Goal: Find contact information: Find contact information

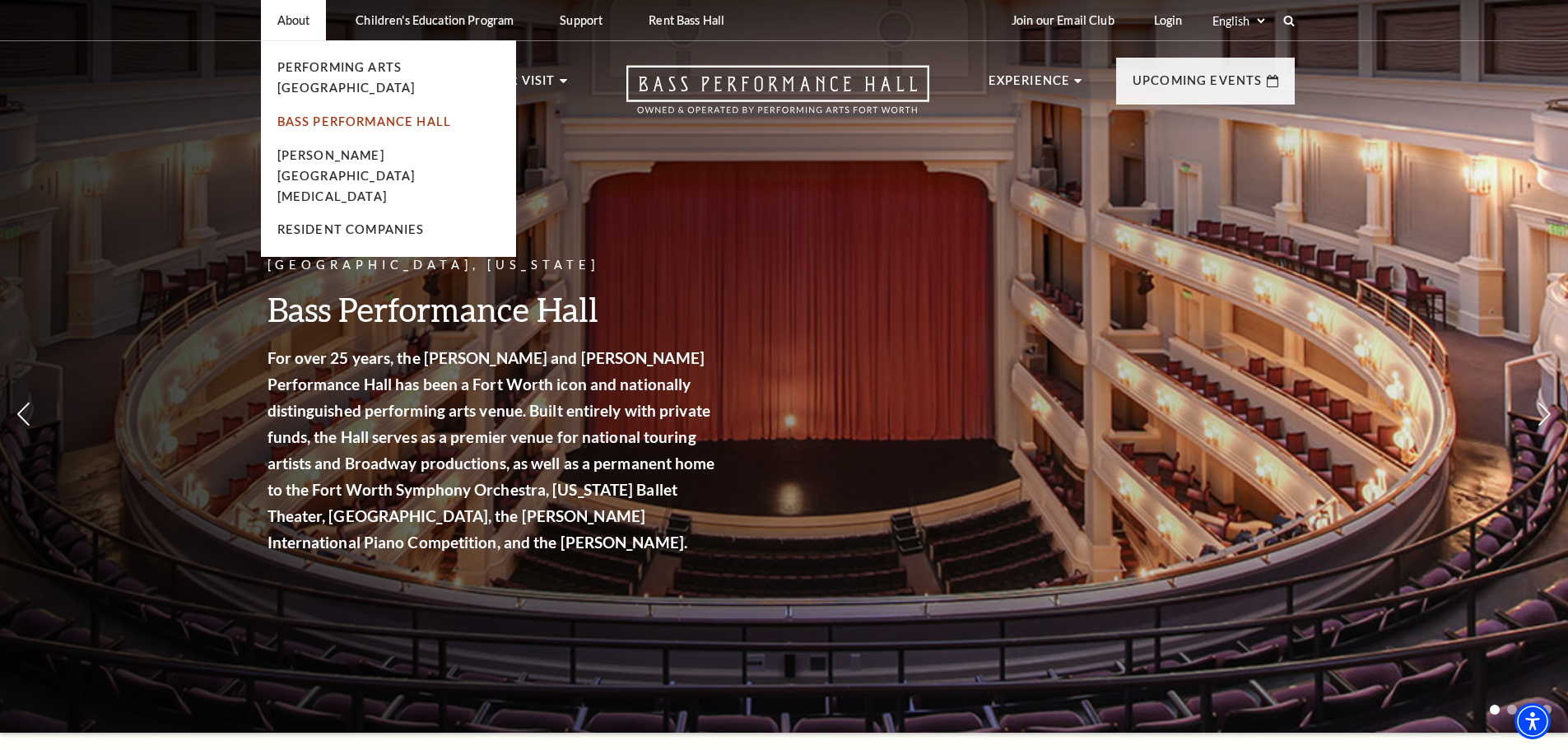
click at [316, 114] on link "Bass Performance Hall" at bounding box center [365, 121] width 175 height 14
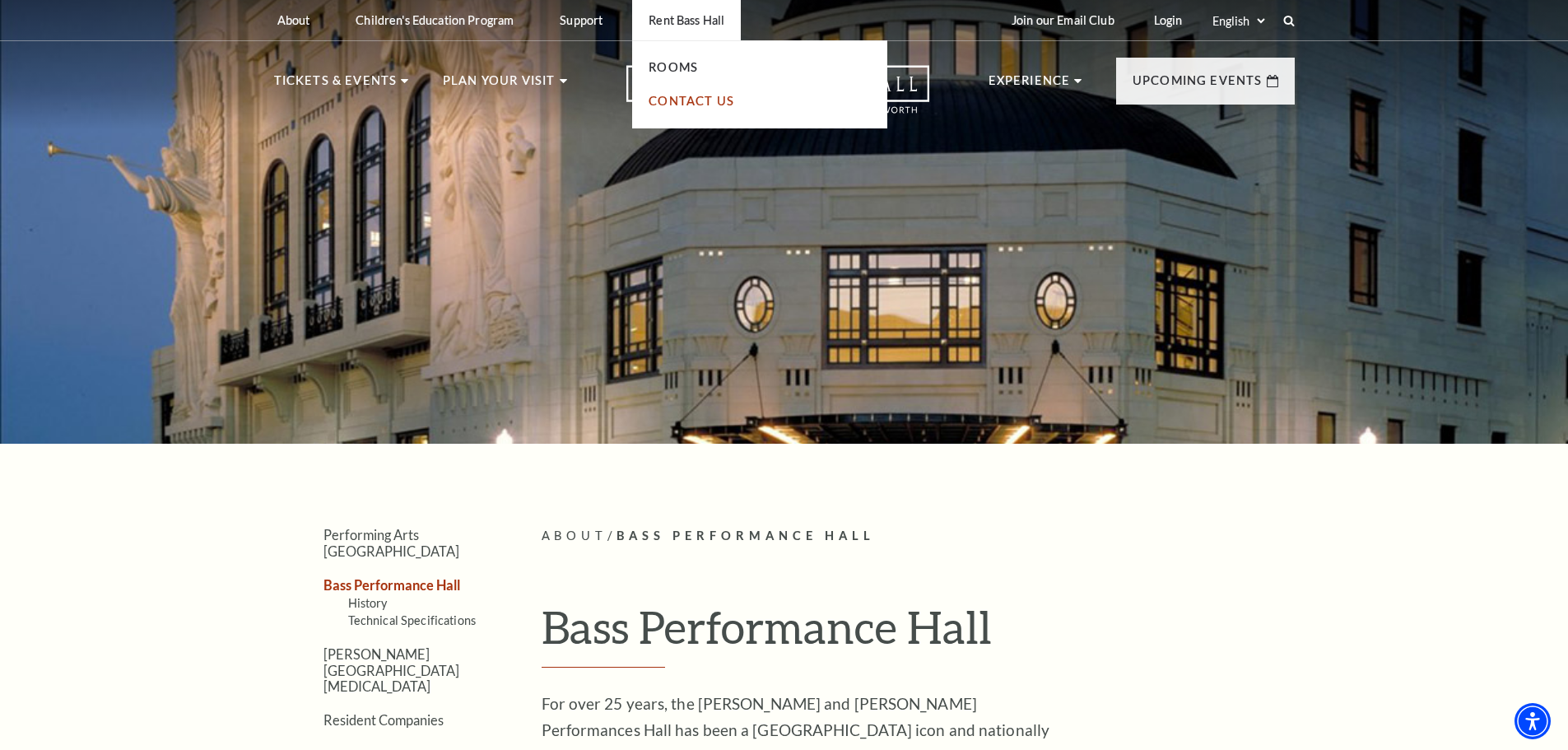
click at [696, 100] on link "Contact Us" at bounding box center [691, 100] width 86 height 14
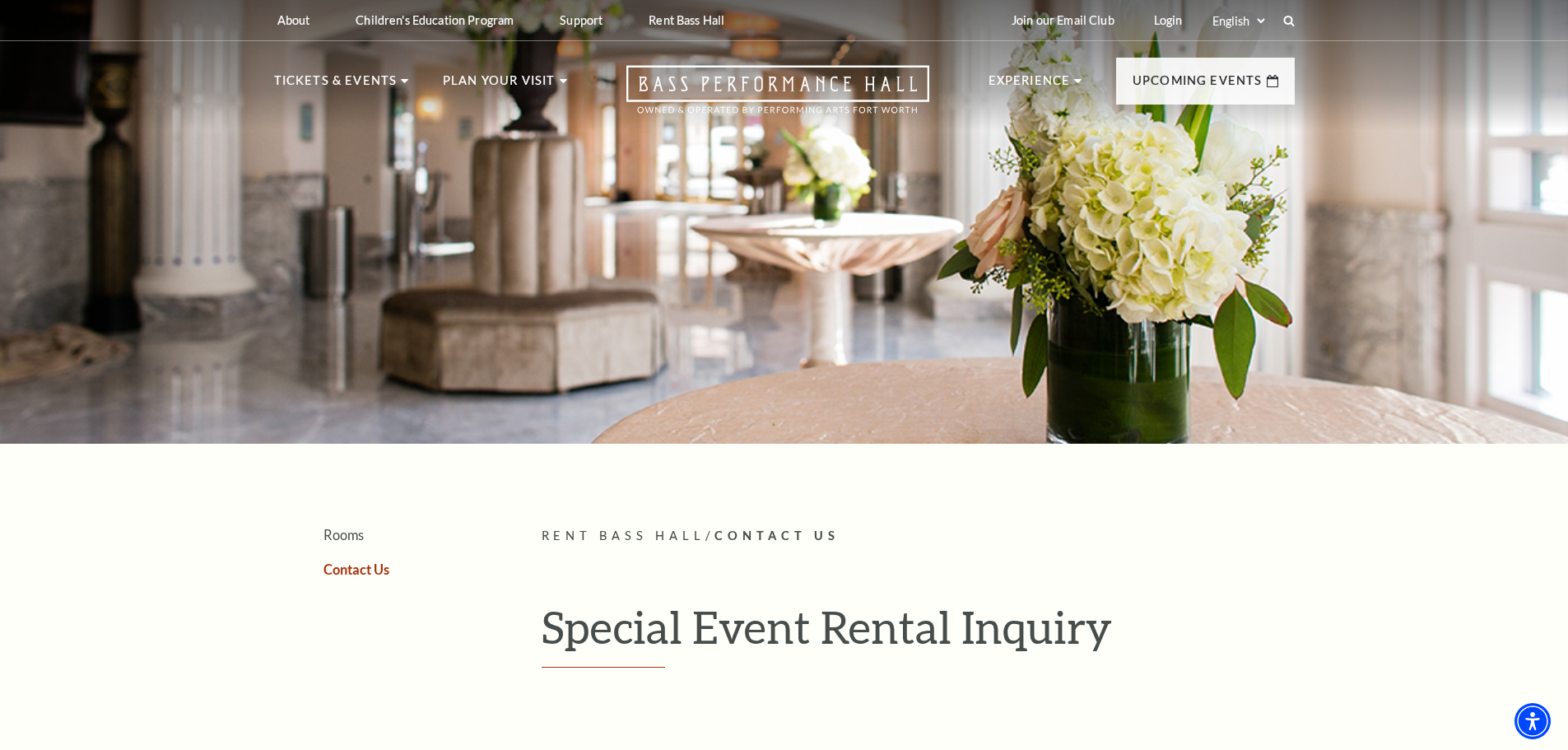
click at [1245, 21] on select "Select: English Español" at bounding box center [1238, 21] width 59 height 16
click at [1041, 10] on link "Join our Email Club" at bounding box center [1062, 20] width 129 height 41
